Goal: Complete application form

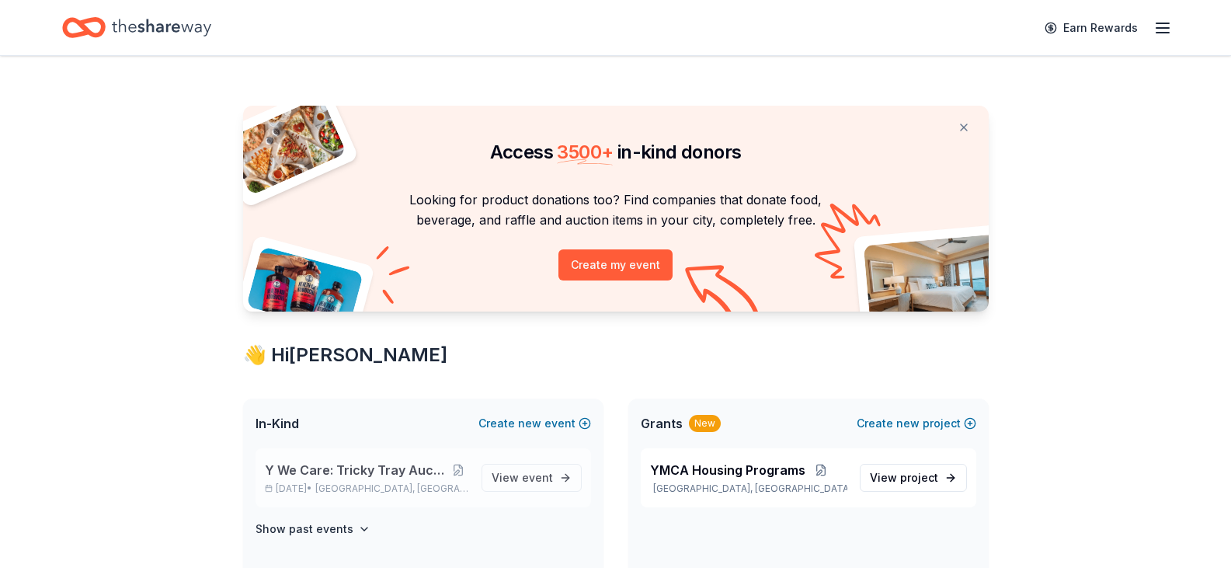
click at [338, 468] on span "Y We Care: Tricky Tray Auction Fundraiser" at bounding box center [356, 469] width 182 height 19
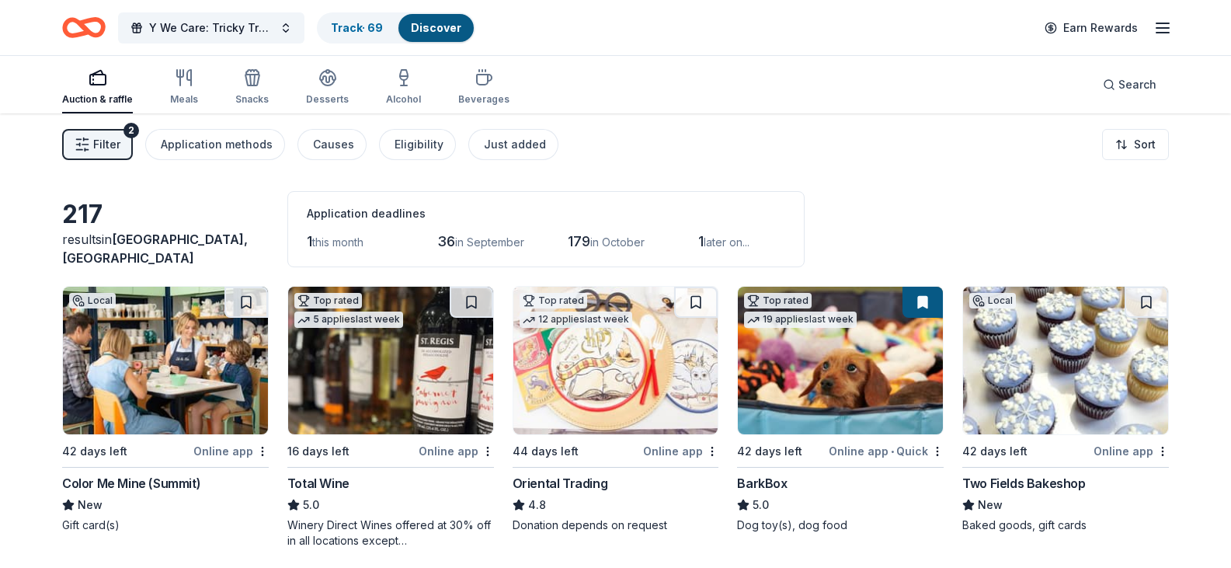
scroll to position [78, 0]
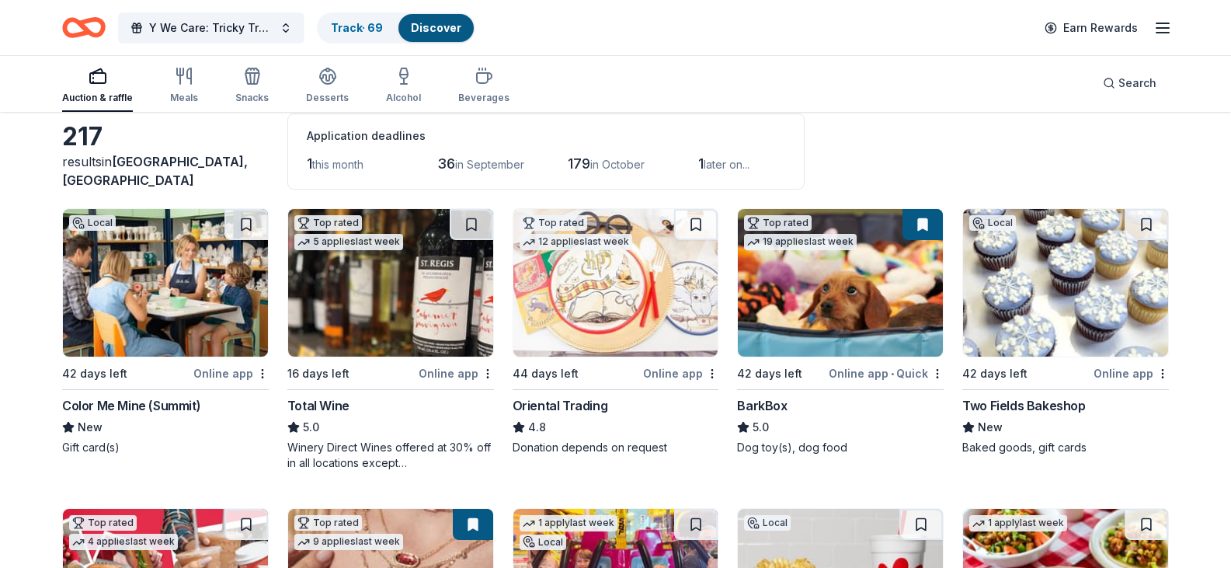
click at [767, 415] on div "BarkBox" at bounding box center [762, 405] width 50 height 19
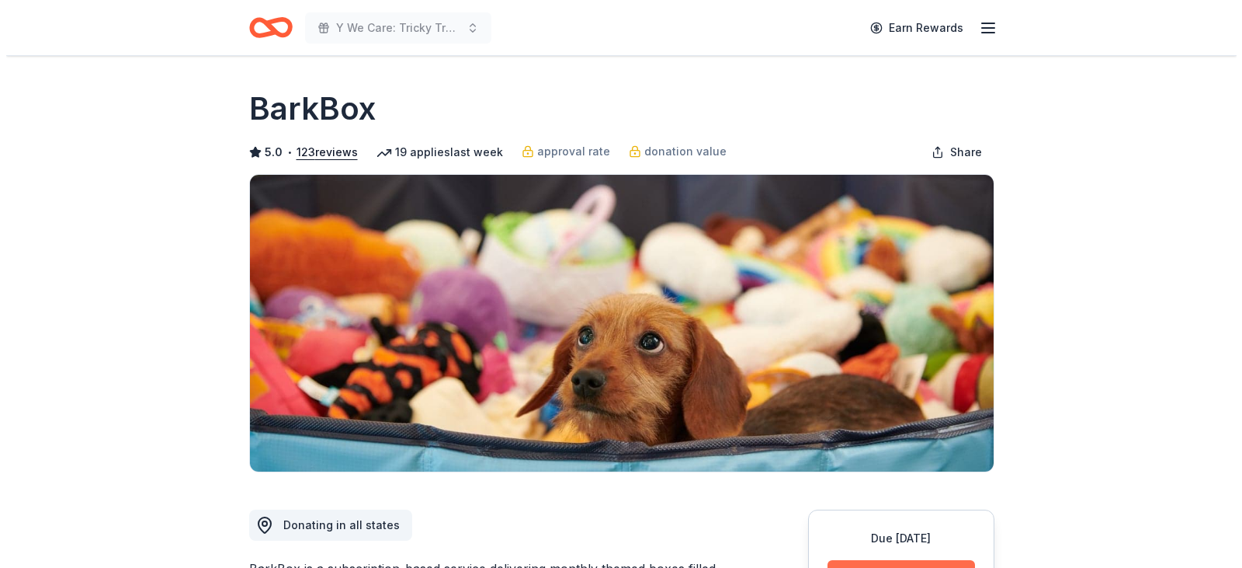
scroll to position [311, 0]
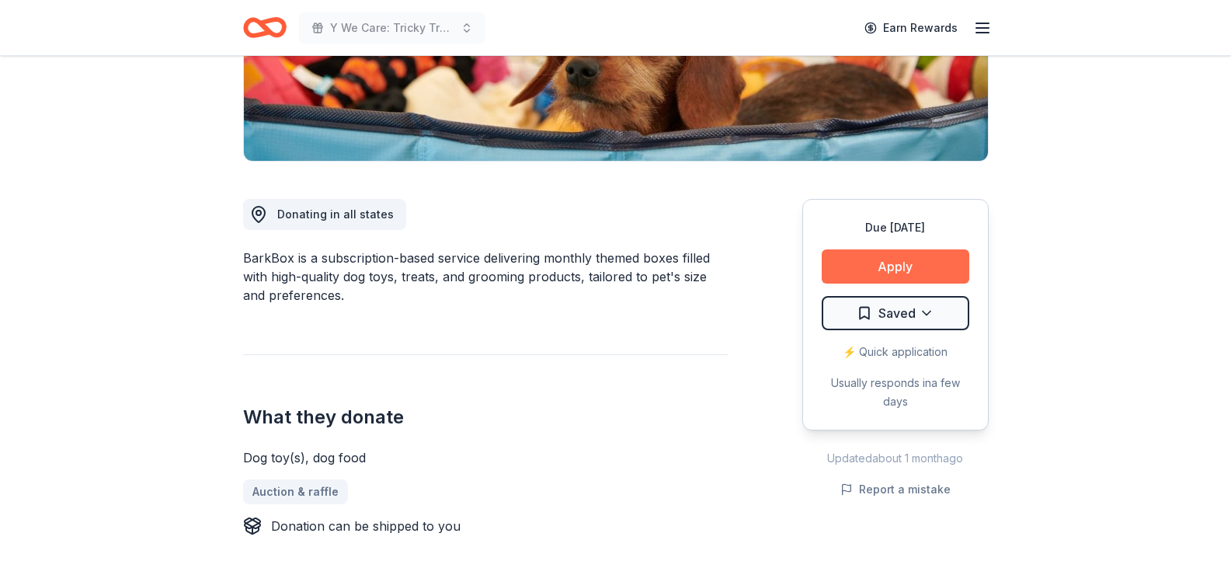
click at [887, 268] on button "Apply" at bounding box center [895, 266] width 148 height 34
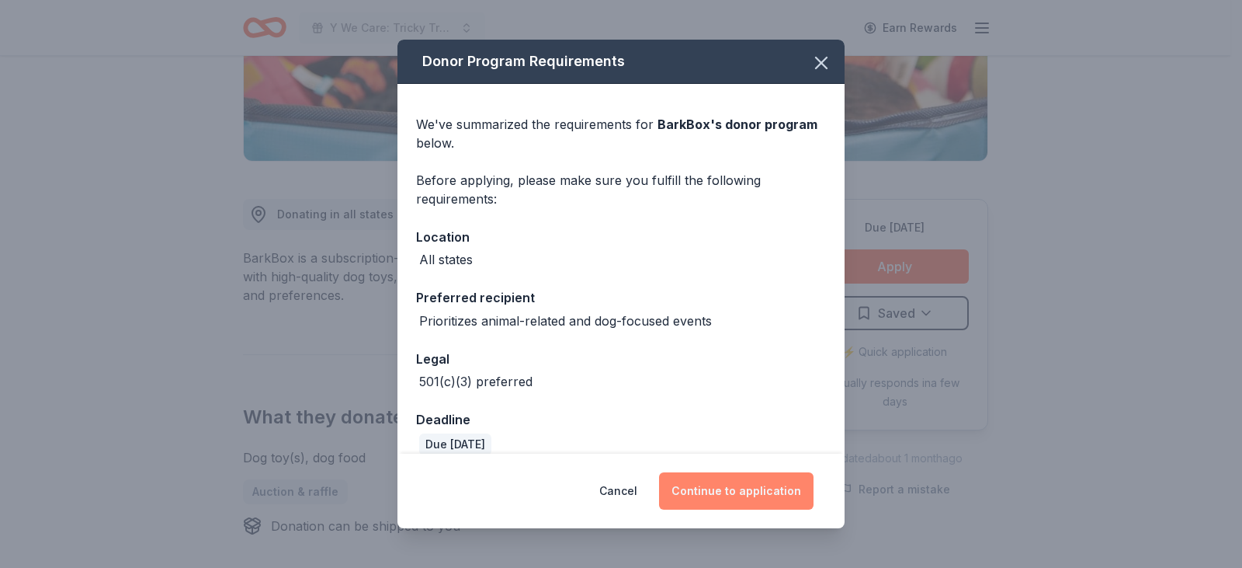
click at [745, 492] on button "Continue to application" at bounding box center [736, 490] width 154 height 37
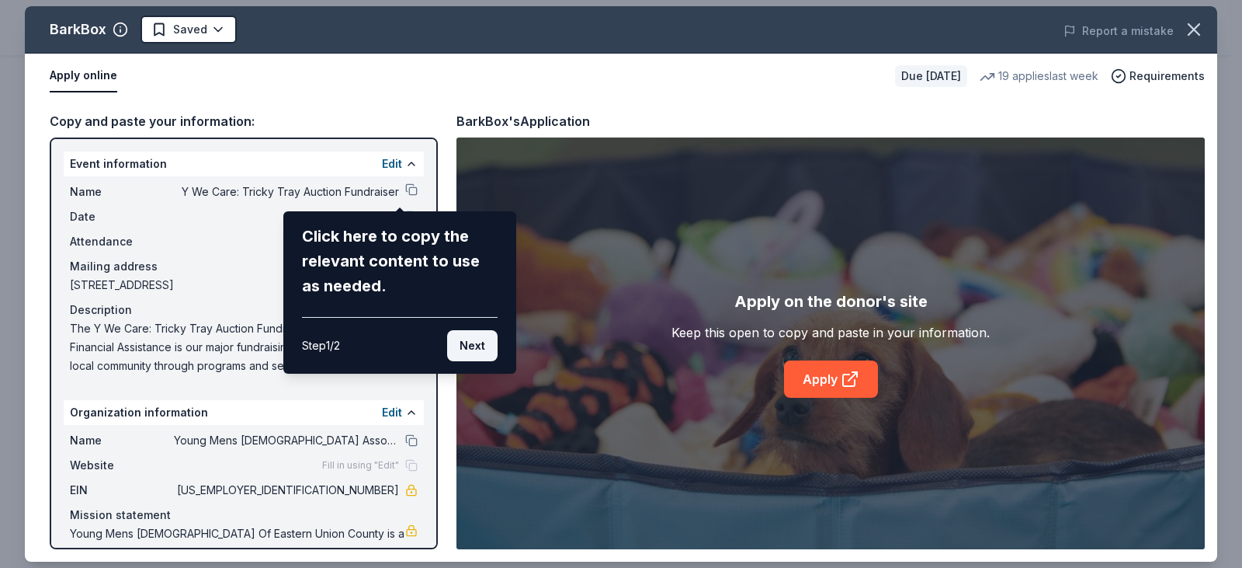
click at [467, 337] on button "Next" at bounding box center [472, 345] width 50 height 31
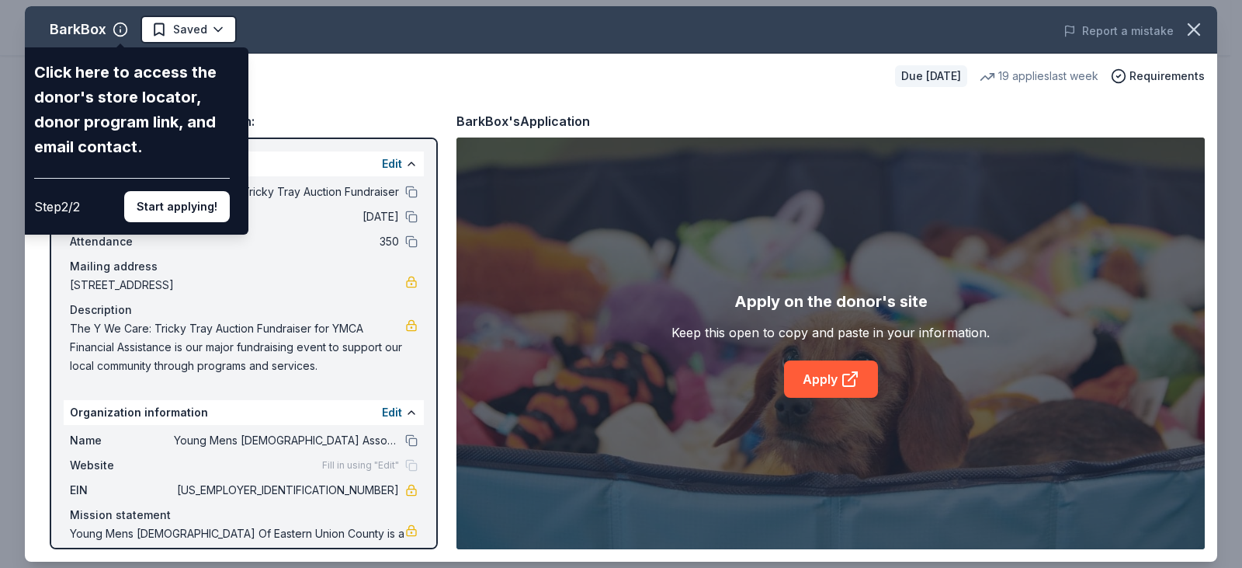
click at [344, 70] on div "BarkBox Click here to access the donor's store locator, donor program link, and…" at bounding box center [621, 283] width 1192 height 555
click at [176, 207] on button "Start applying!" at bounding box center [177, 206] width 106 height 31
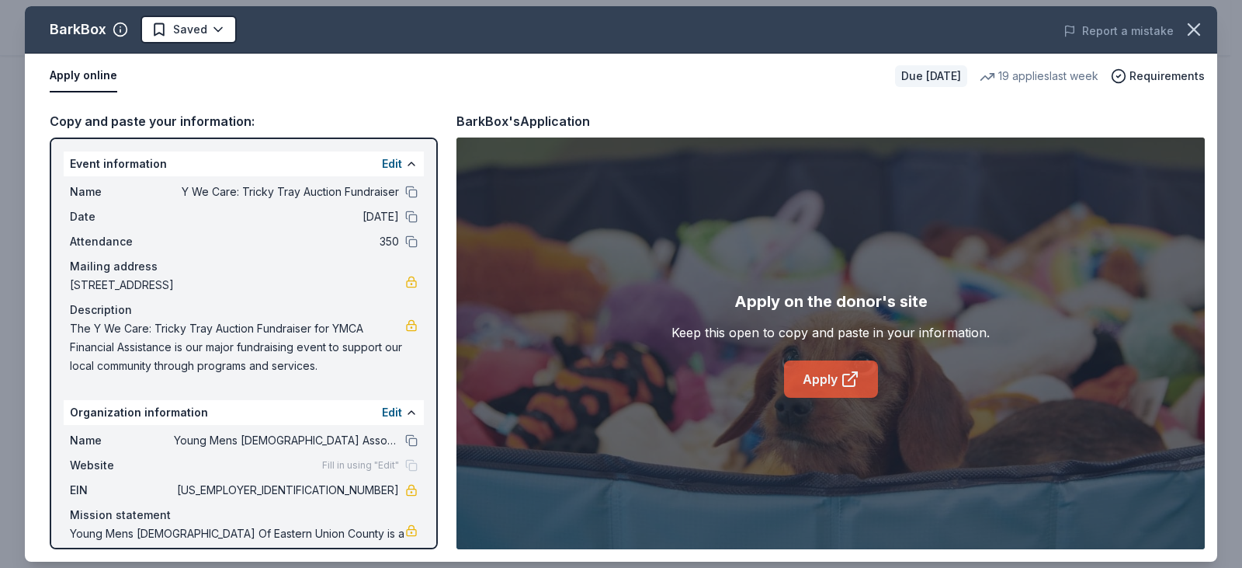
click at [843, 377] on icon at bounding box center [849, 380] width 12 height 12
